Goal: Task Accomplishment & Management: Use online tool/utility

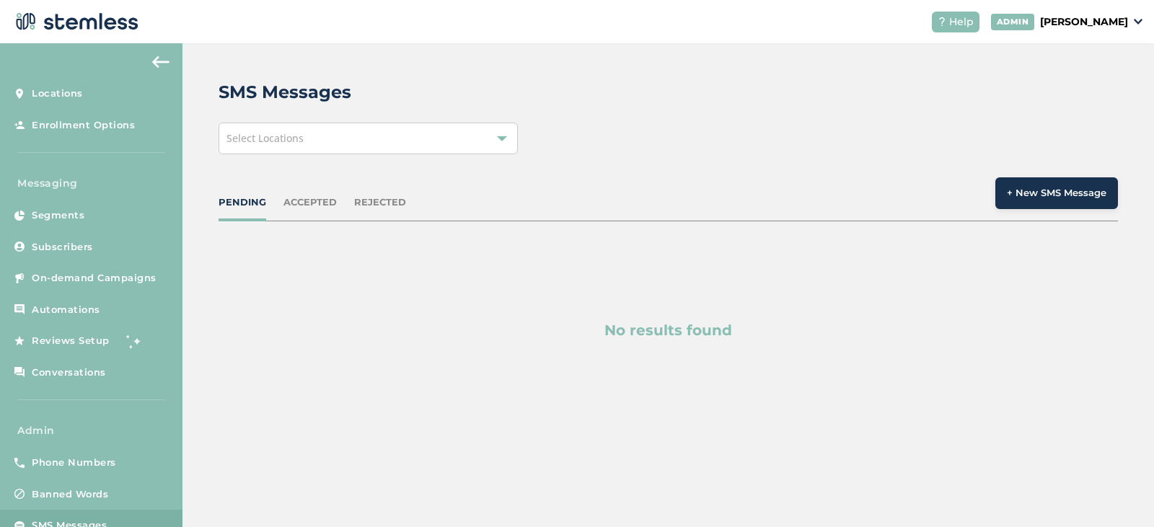
scroll to position [38, 0]
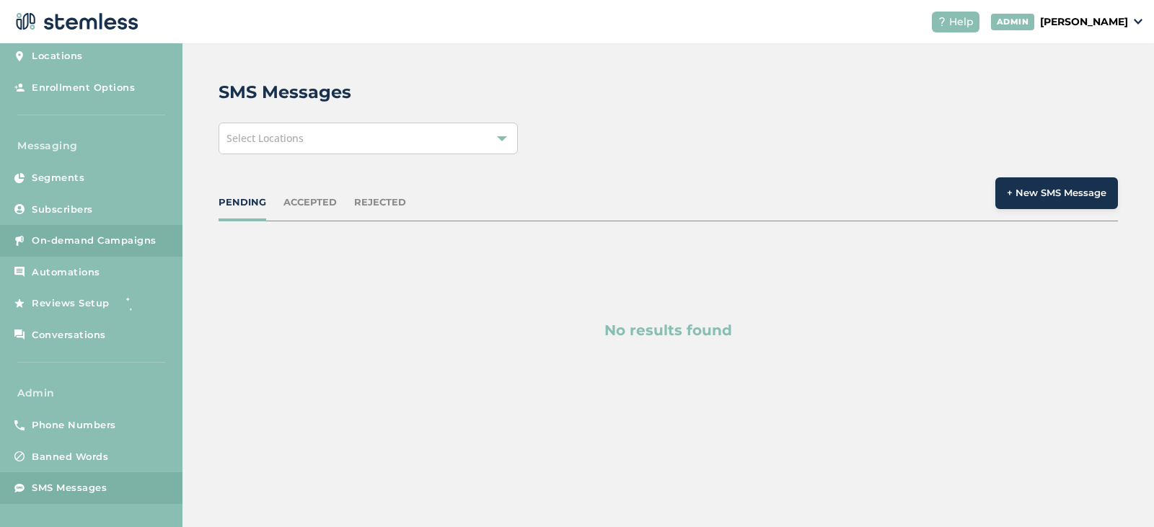
click at [81, 231] on link "On-demand Campaigns" at bounding box center [91, 241] width 182 height 32
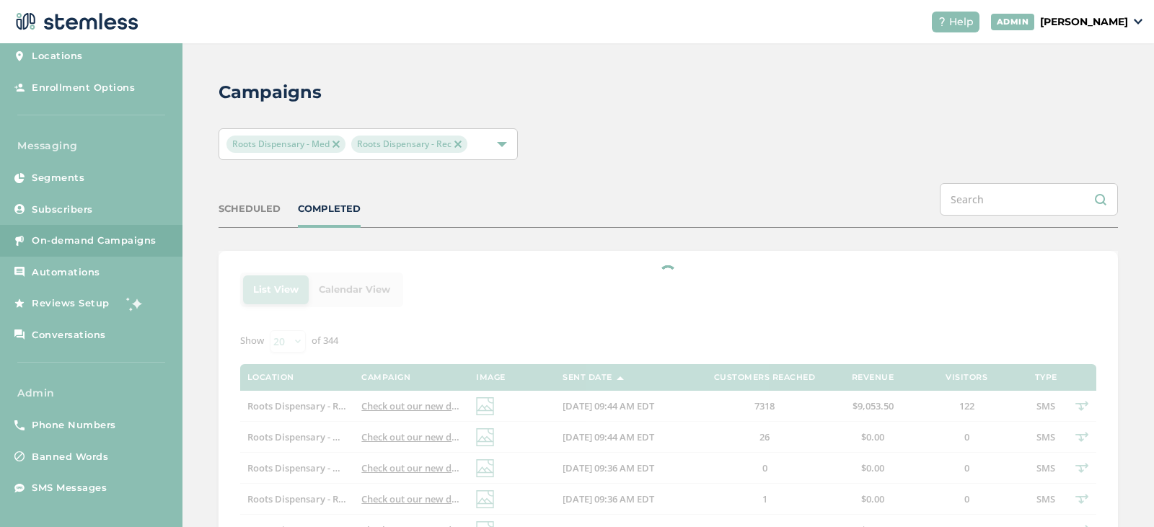
click at [334, 147] on img at bounding box center [335, 144] width 7 height 7
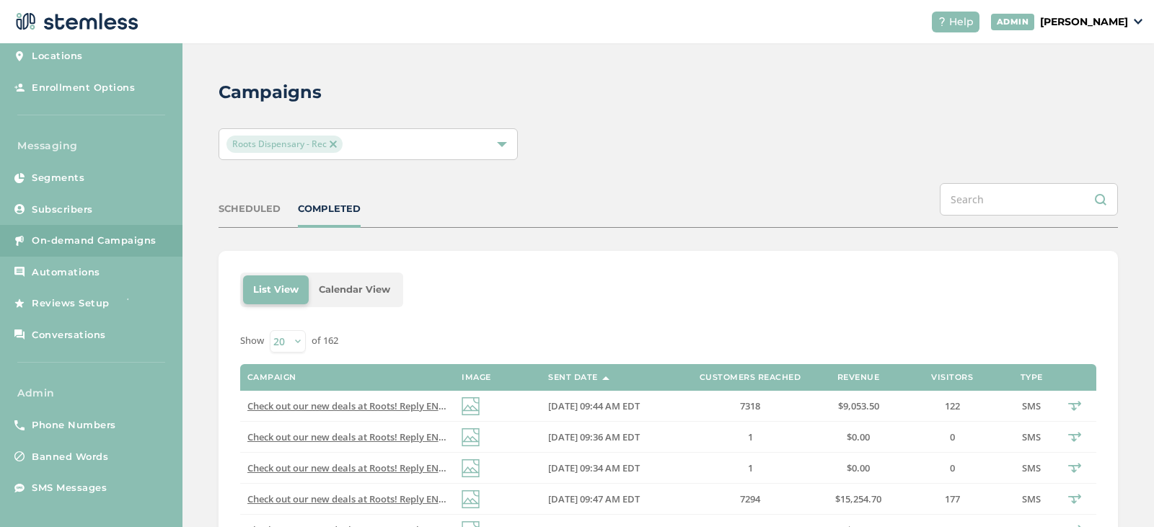
click at [332, 146] on img at bounding box center [333, 144] width 7 height 7
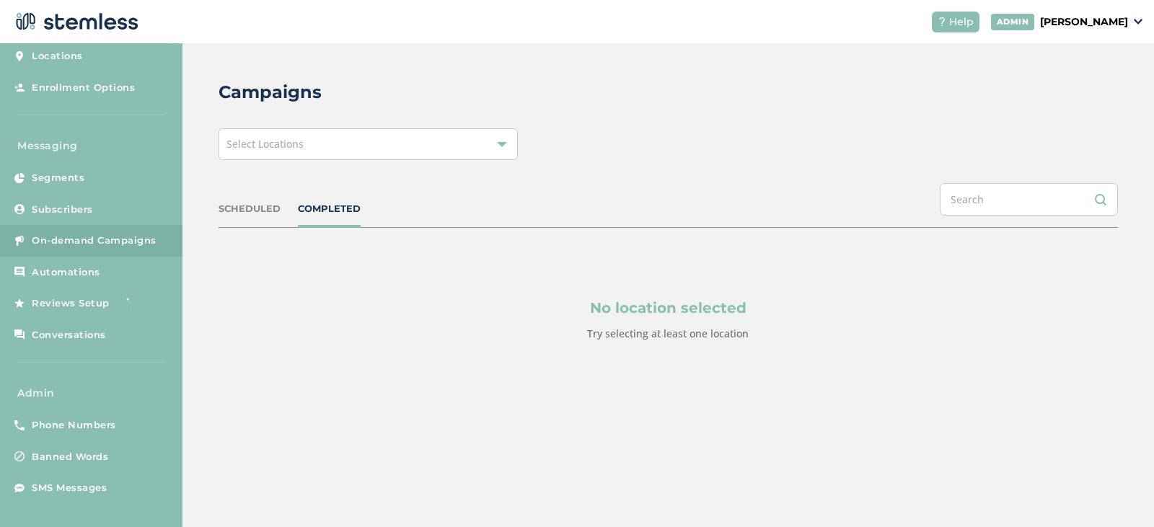
click at [301, 152] on div "Select Locations" at bounding box center [369, 144] width 300 height 32
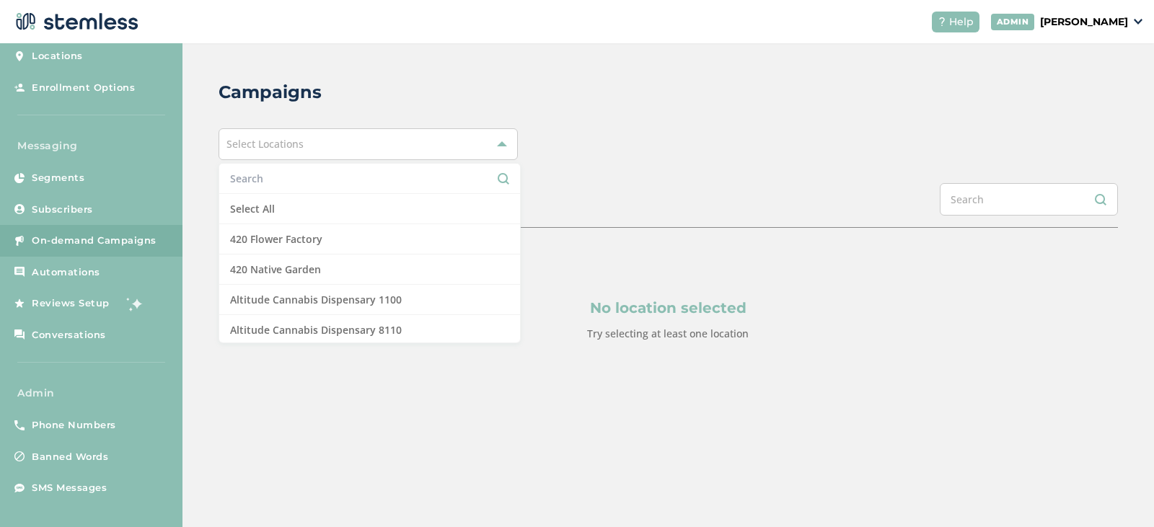
click at [290, 181] on input "text" at bounding box center [369, 178] width 279 height 15
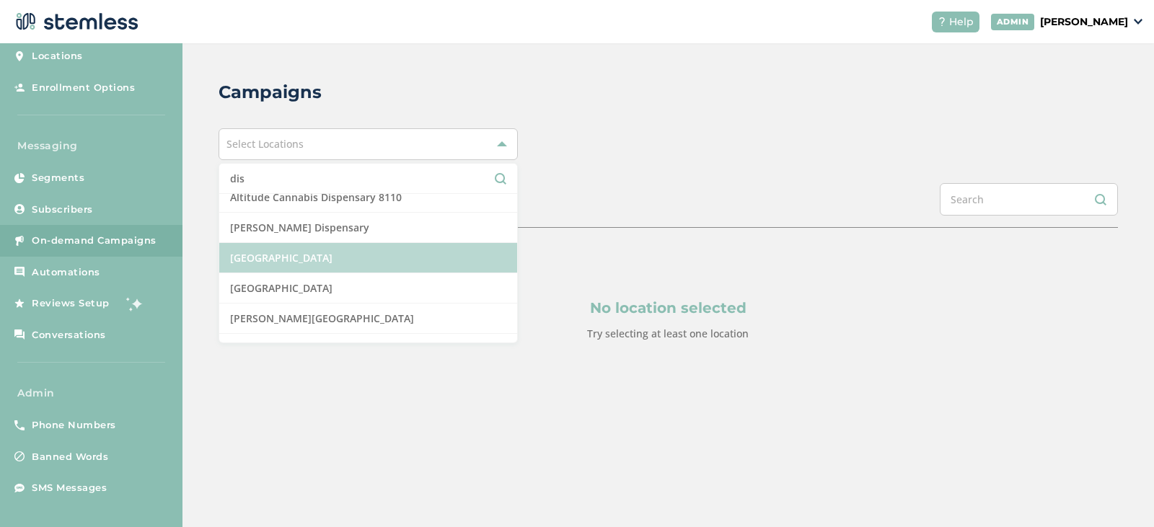
type input "dis"
click at [341, 252] on li "[GEOGRAPHIC_DATA]" at bounding box center [368, 258] width 299 height 30
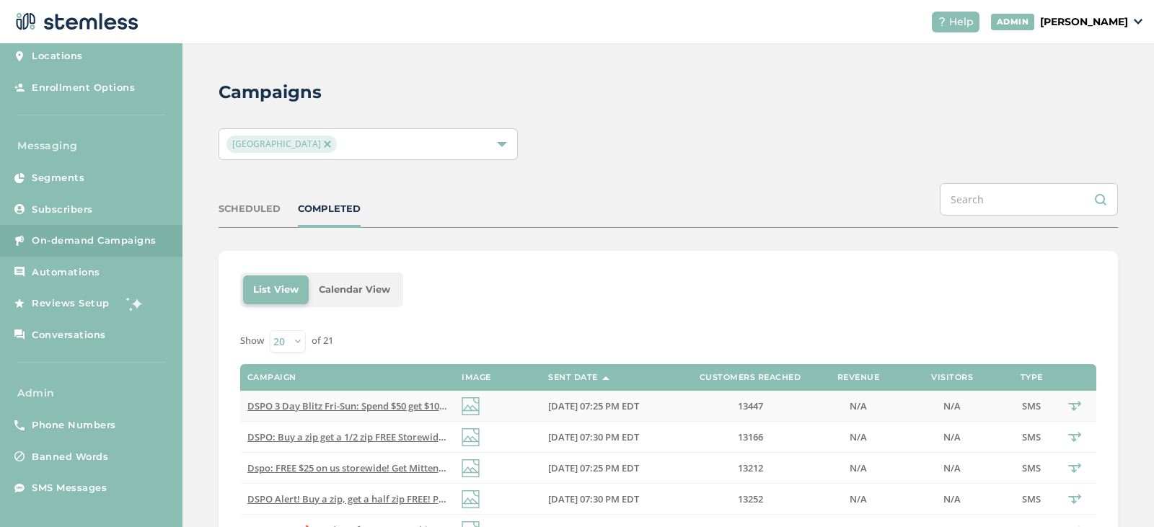
click at [397, 404] on span "DSPO 3 Day Blitz Fri-Sun: Spend $50 get $10 off, $100 get $20 off, $200 get $50…" at bounding box center [523, 406] width 552 height 13
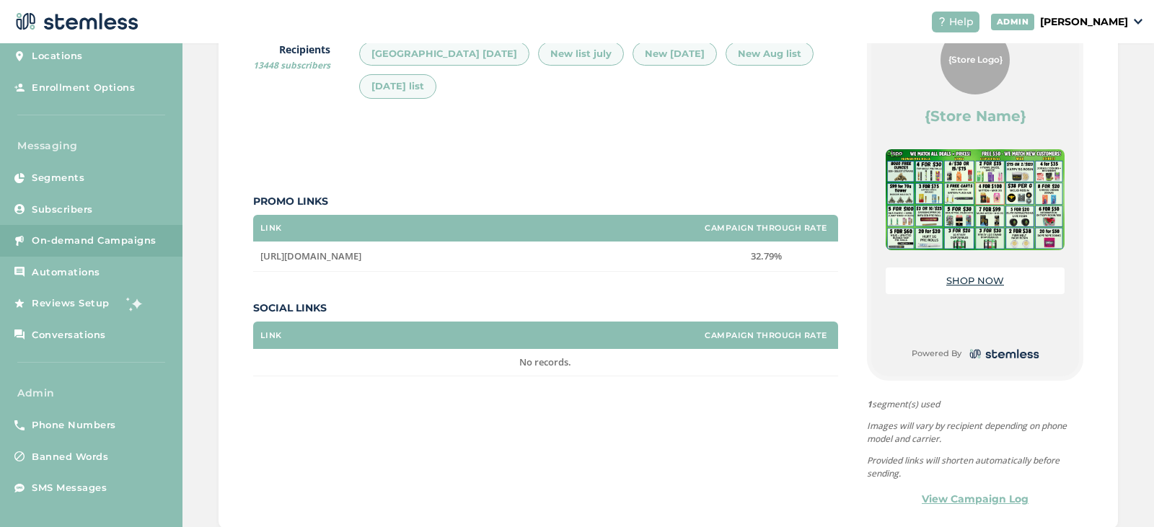
scroll to position [353, 0]
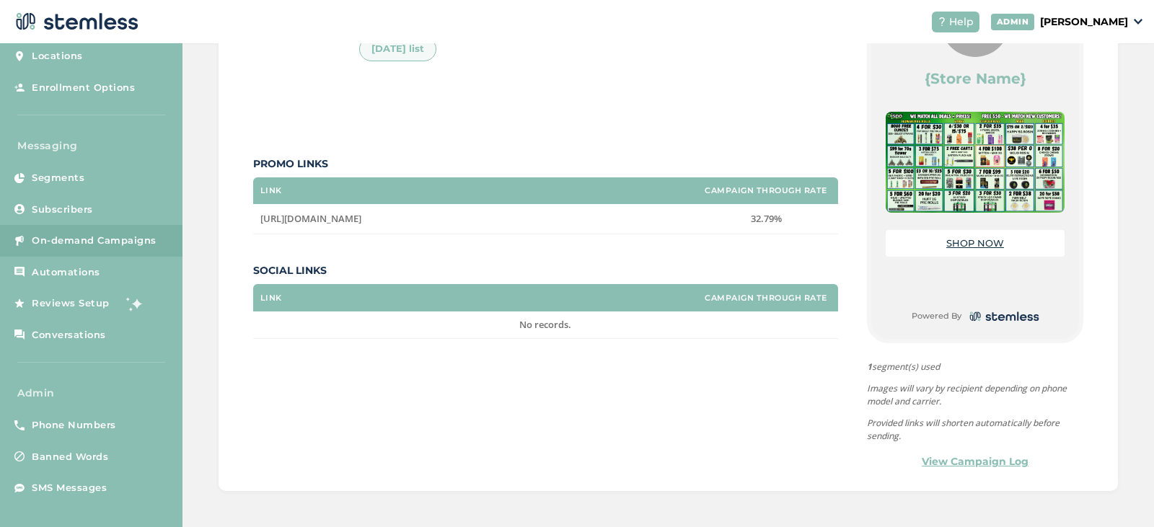
click at [939, 451] on div "INTRO MESSAGE LANDING PAGE {Store Logo} {Store Name} SHOP NOW Powered By 1 segm…" at bounding box center [975, 200] width 216 height 542
click at [938, 462] on link "View Campaign Log" at bounding box center [975, 461] width 107 height 15
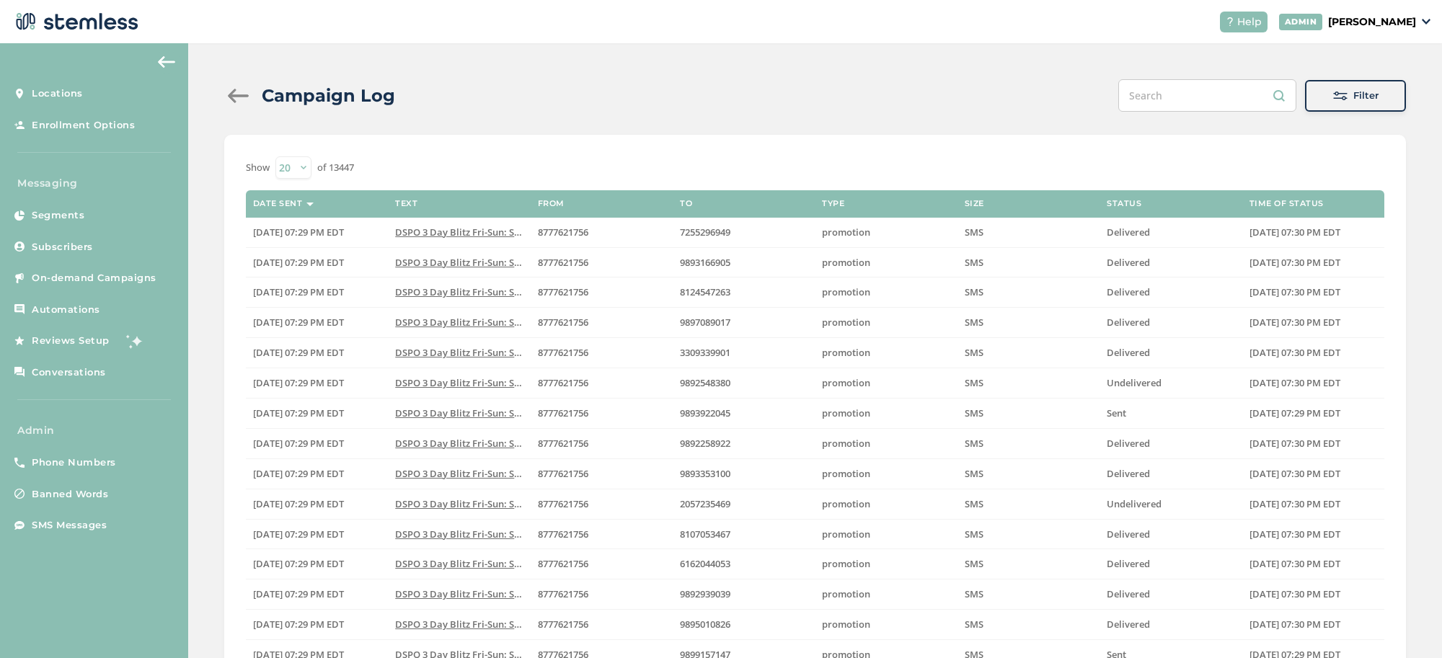
click at [296, 164] on select "20 50 100 200 500" at bounding box center [293, 167] width 36 height 22
select select "500"
click at [275, 156] on select "20 50 100 200 500" at bounding box center [293, 167] width 36 height 22
